Goal: Task Accomplishment & Management: Manage account settings

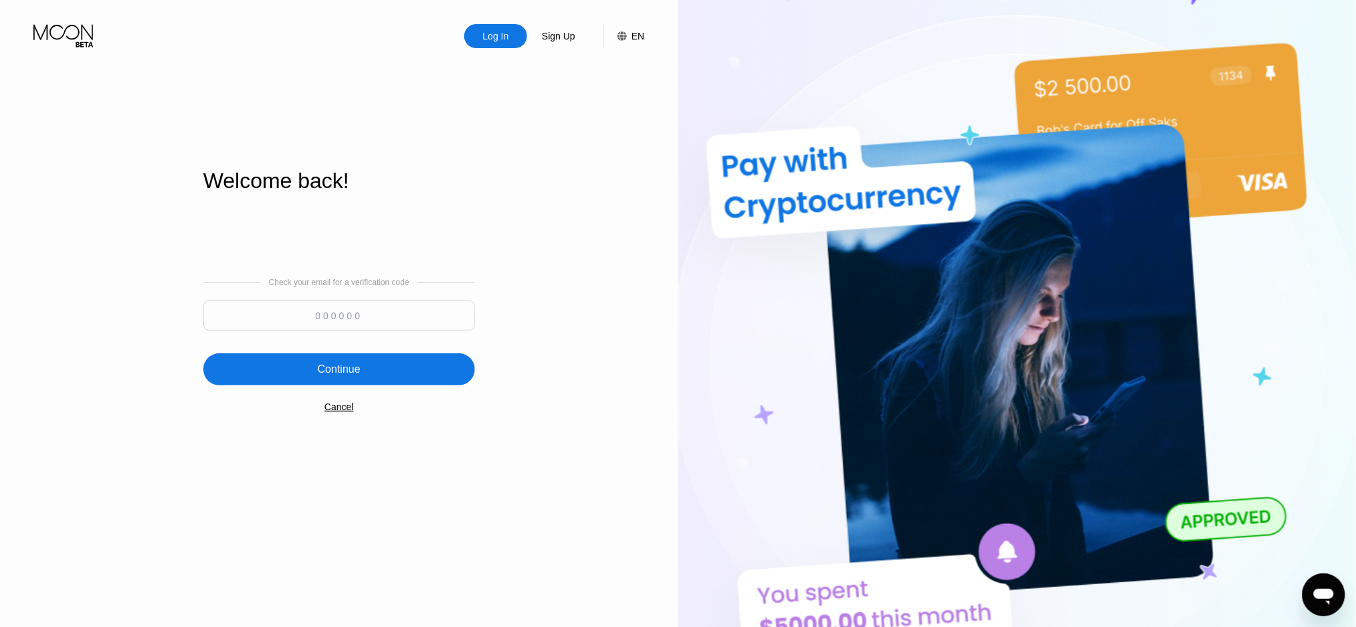
click at [316, 324] on input at bounding box center [339, 315] width 272 height 30
click at [337, 412] on div "Cancel" at bounding box center [338, 406] width 29 height 11
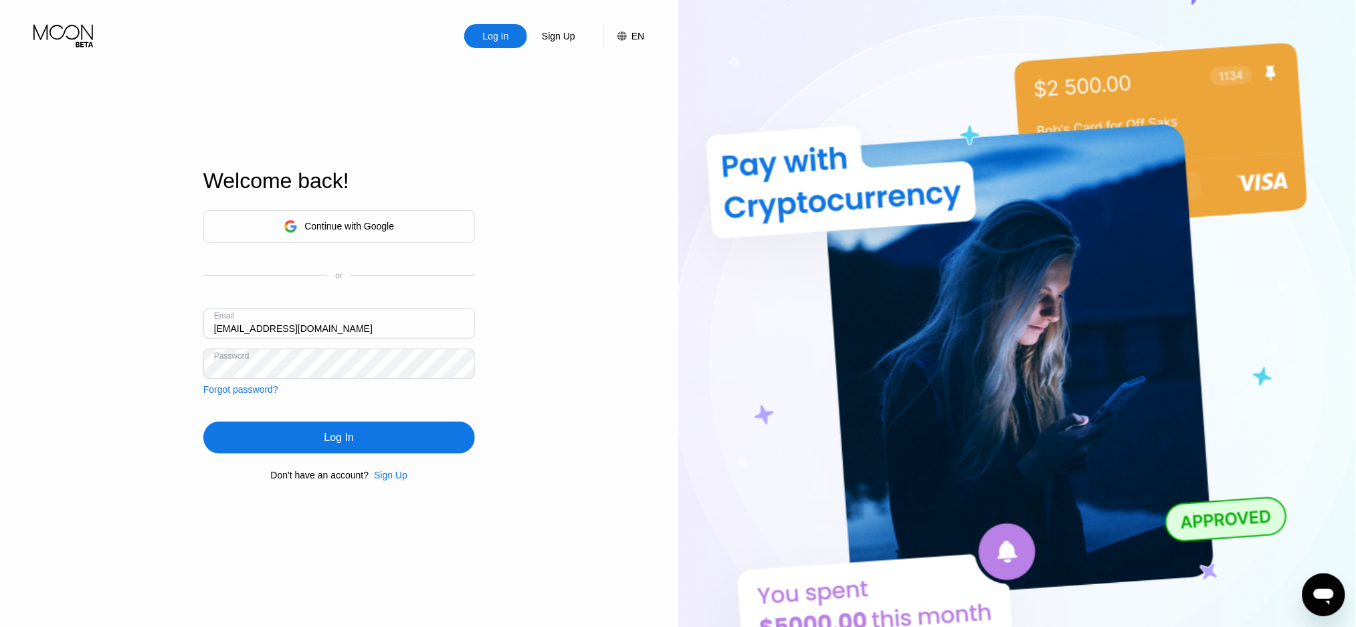
click at [308, 330] on input "[EMAIL_ADDRESS][DOMAIN_NAME]" at bounding box center [339, 323] width 272 height 30
drag, startPoint x: 248, startPoint y: 431, endPoint x: 277, endPoint y: 442, distance: 30.9
click at [248, 431] on div "Log In" at bounding box center [339, 437] width 272 height 32
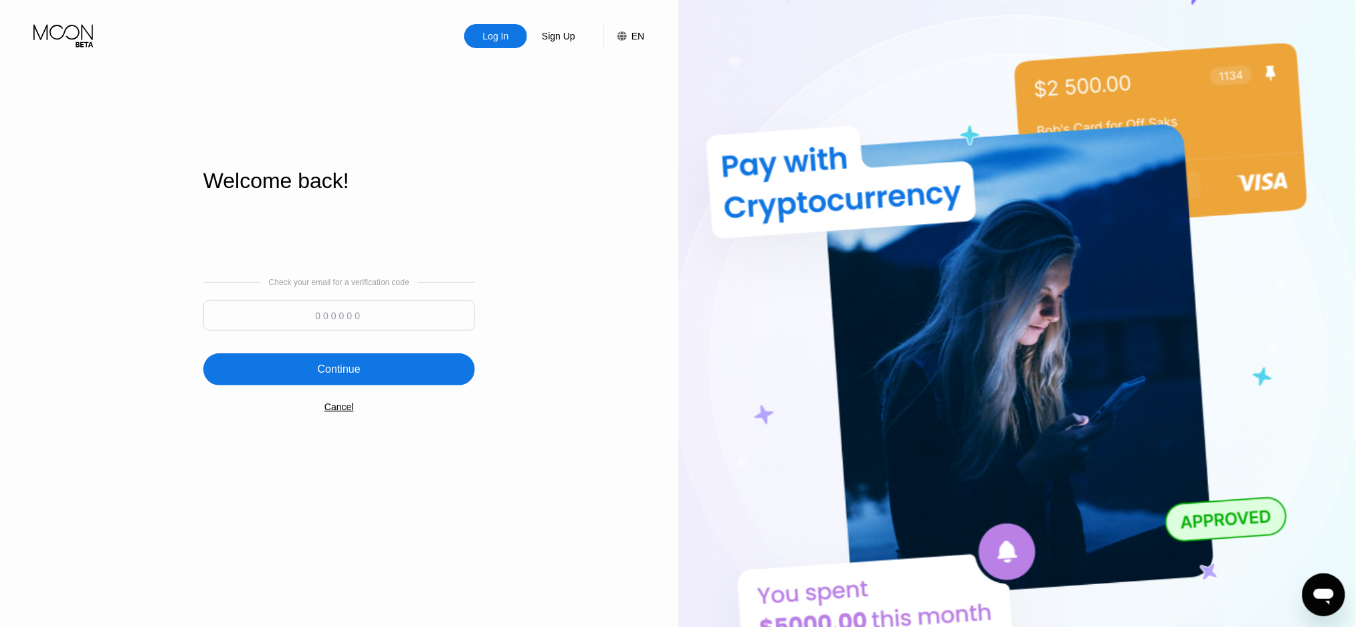
click at [321, 324] on input at bounding box center [339, 315] width 272 height 30
paste input "840225"
type input "840225"
click at [292, 372] on div "Continue" at bounding box center [339, 369] width 272 height 32
